Goal: Information Seeking & Learning: Learn about a topic

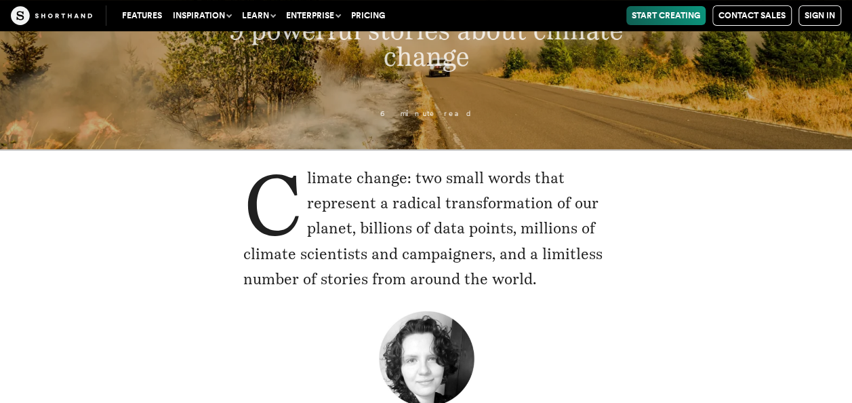
scroll to position [190, 0]
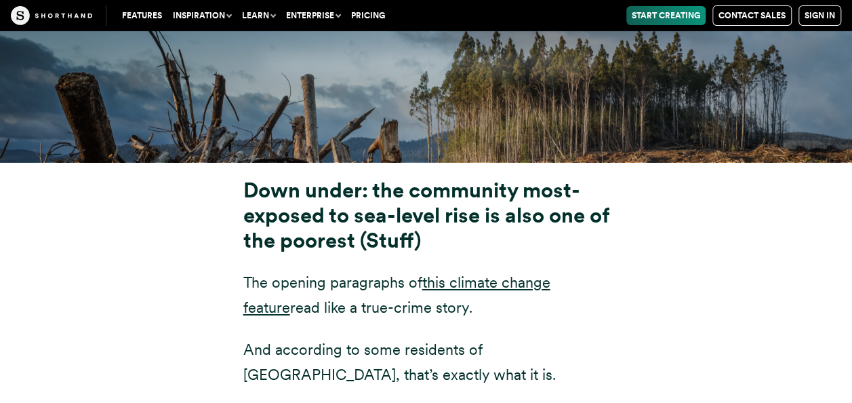
scroll to position [4872, 0]
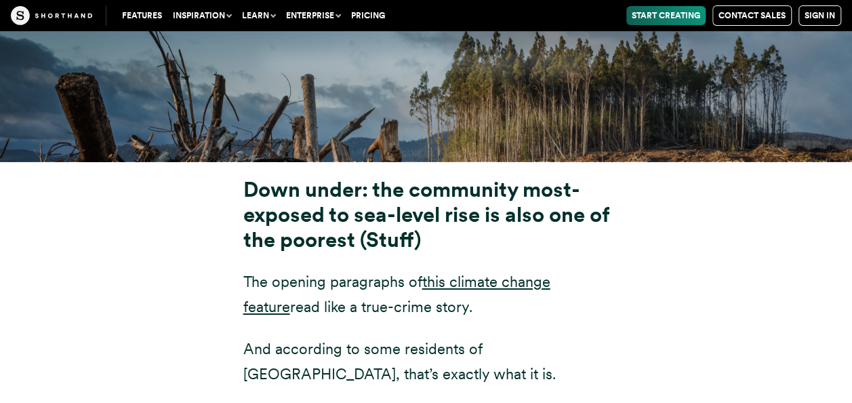
drag, startPoint x: 0, startPoint y: 0, endPoint x: 393, endPoint y: 65, distance: 398.4
click at [393, 65] on div "9 powerful climate change stories" at bounding box center [426, 60] width 852 height 201
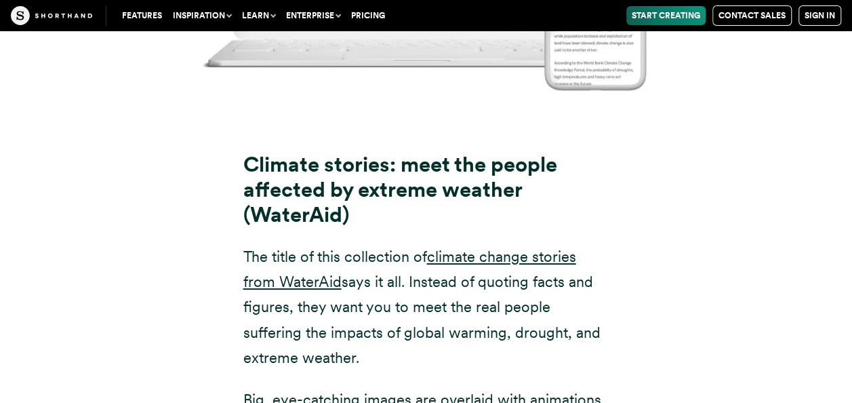
scroll to position [7615, 0]
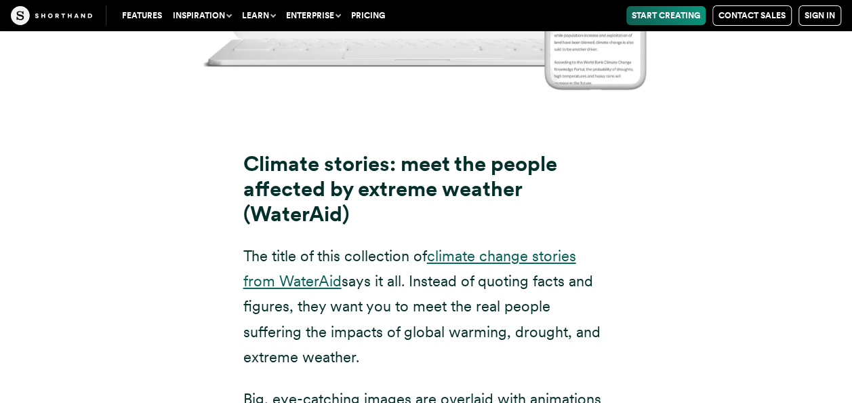
click at [491, 247] on link "climate change stories from WaterAid" at bounding box center [409, 268] width 333 height 43
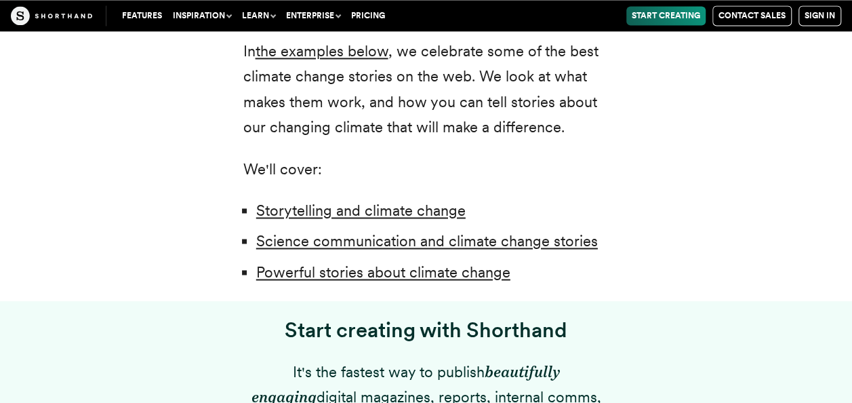
scroll to position [981, 0]
click at [409, 217] on link "Storytelling and climate change" at bounding box center [360, 211] width 209 height 18
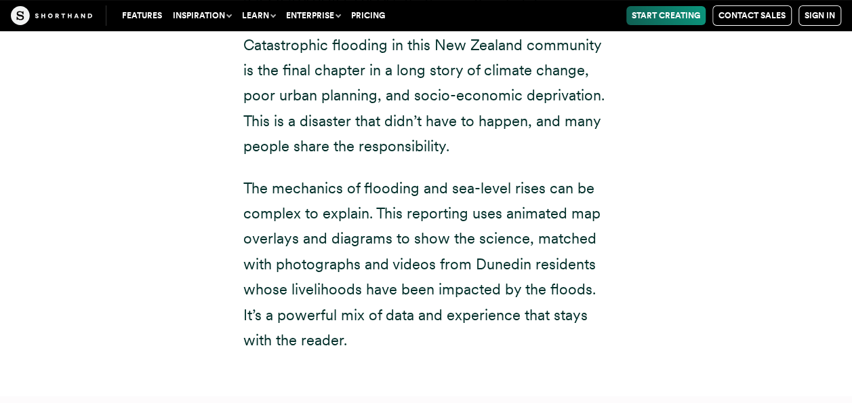
scroll to position [5244, 0]
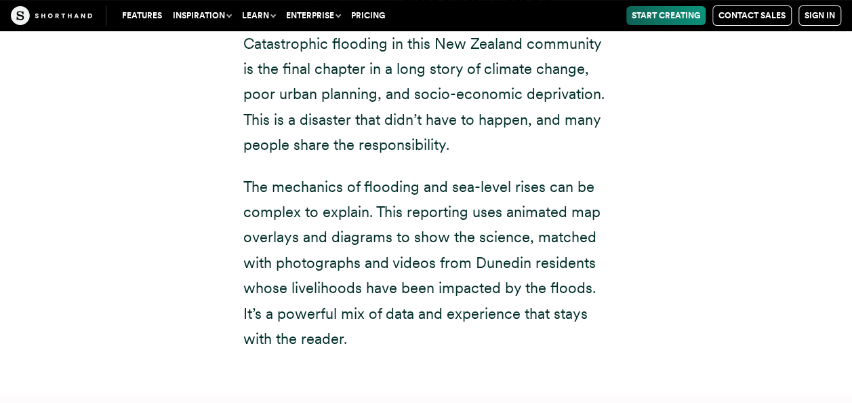
click at [291, 239] on p "The mechanics of flooding and sea-level rises can be complex to explain. This r…" at bounding box center [426, 263] width 366 height 178
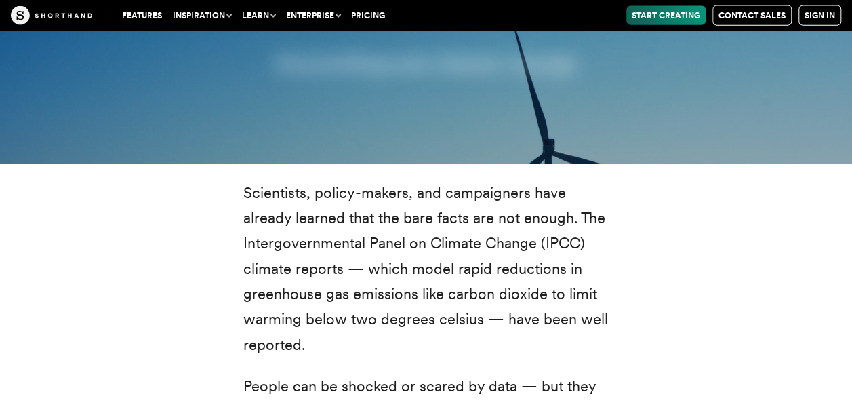
scroll to position [1584, 0]
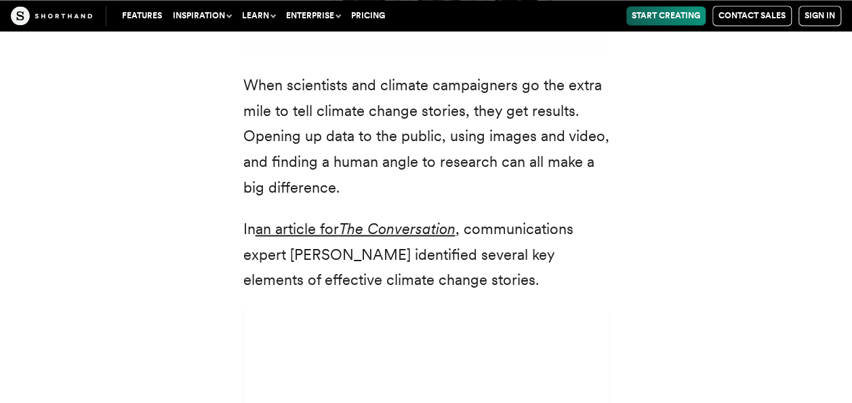
scroll to position [3691, 0]
click at [377, 218] on em "The Conversation" at bounding box center [397, 227] width 117 height 18
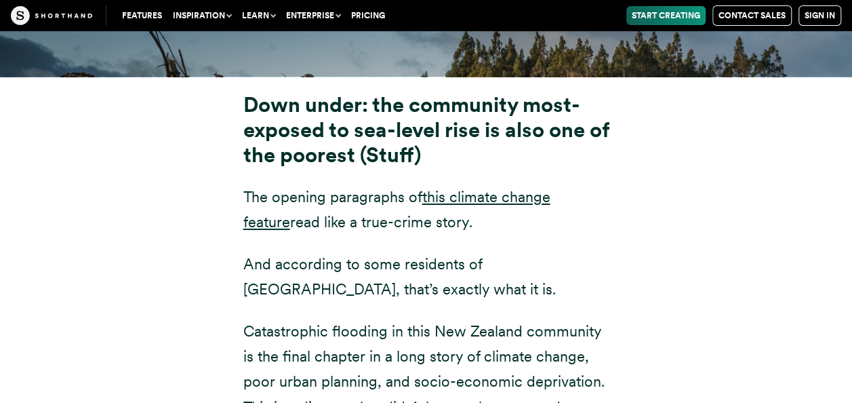
scroll to position [4957, 0]
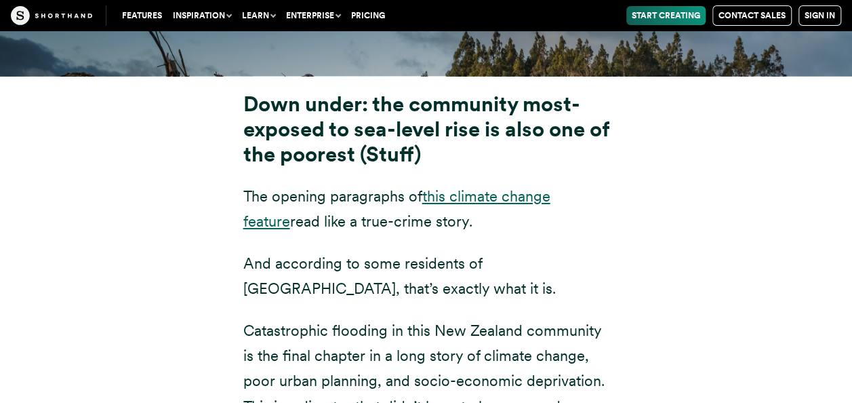
click at [476, 187] on link "this climate change feature" at bounding box center [396, 208] width 307 height 43
